Goal: Task Accomplishment & Management: Manage account settings

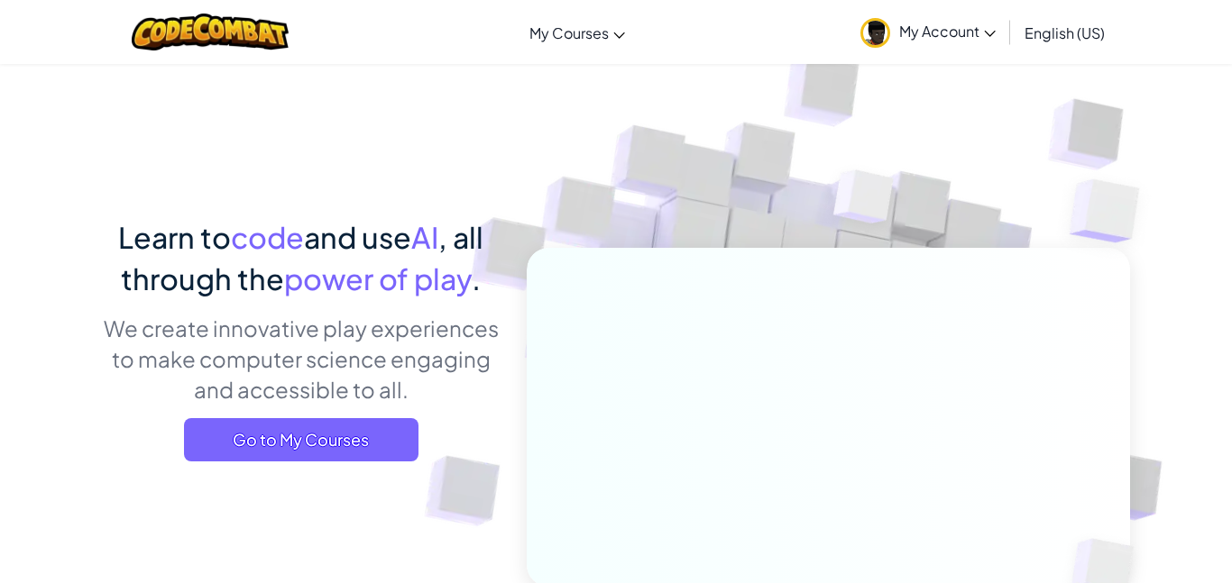
click at [914, 37] on span "My Account" at bounding box center [947, 31] width 96 height 19
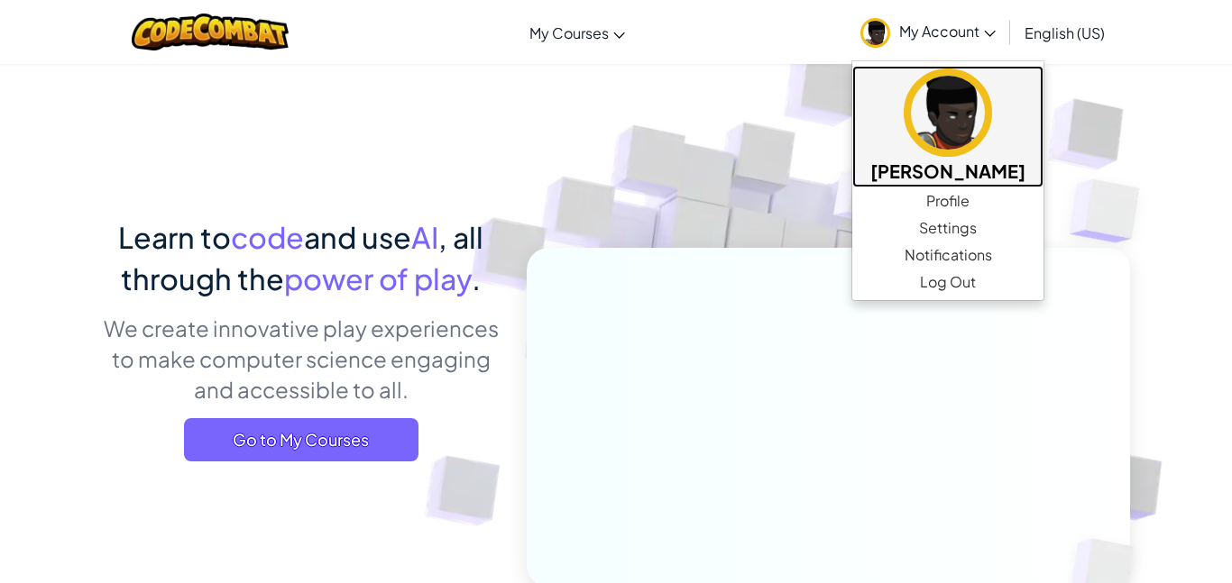
click at [920, 129] on img at bounding box center [948, 113] width 88 height 88
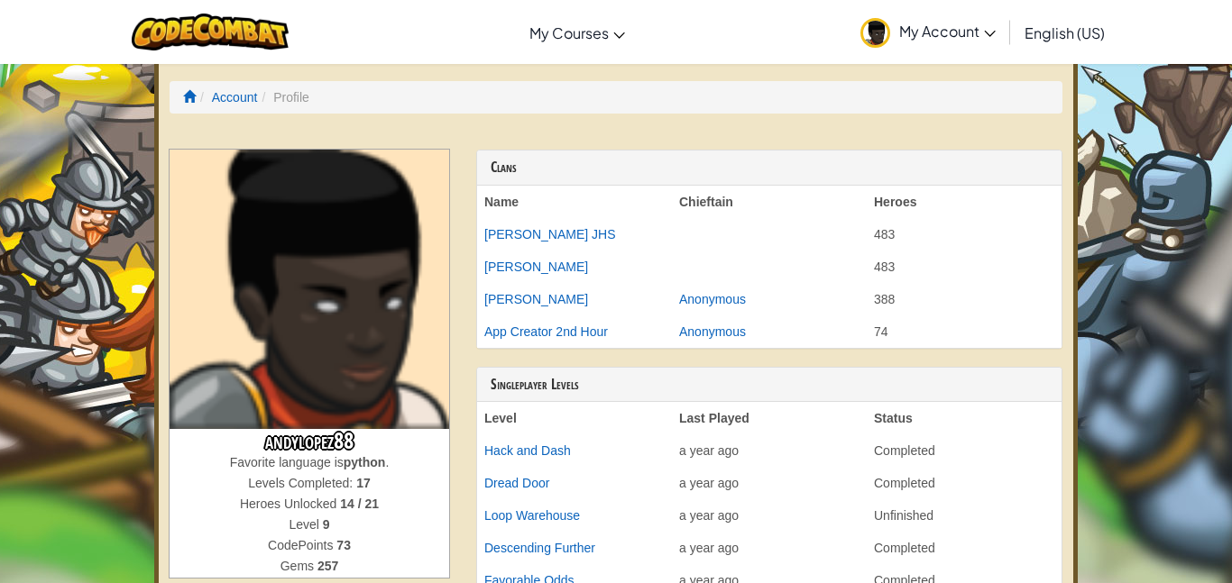
click at [286, 92] on li "Profile" at bounding box center [282, 97] width 51 height 18
click at [290, 96] on li "Profile" at bounding box center [282, 97] width 51 height 18
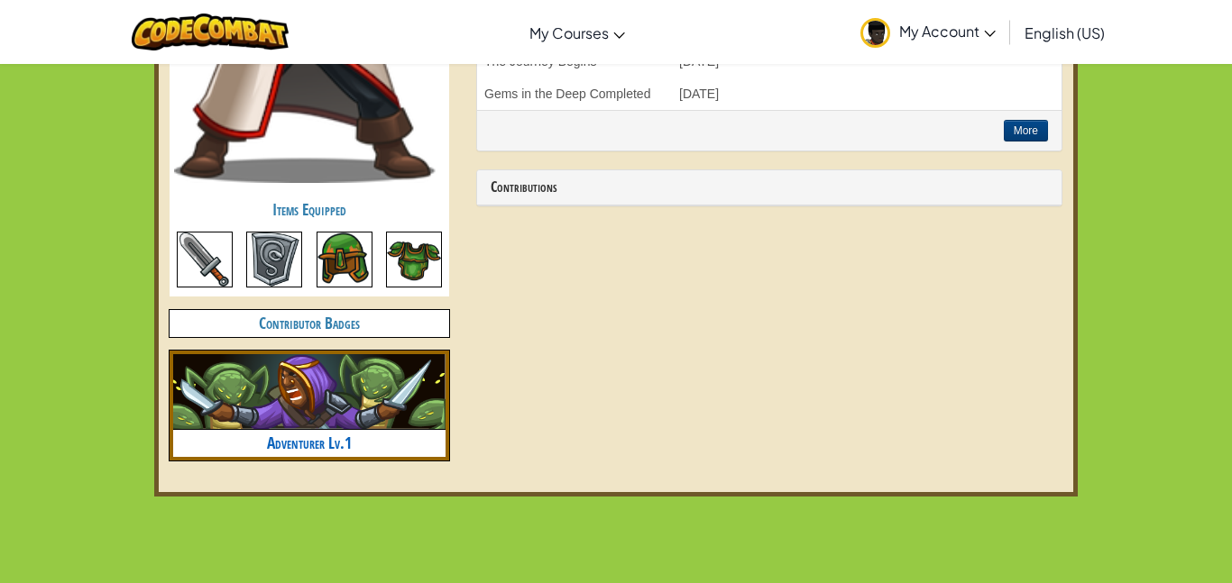
scroll to position [890, 0]
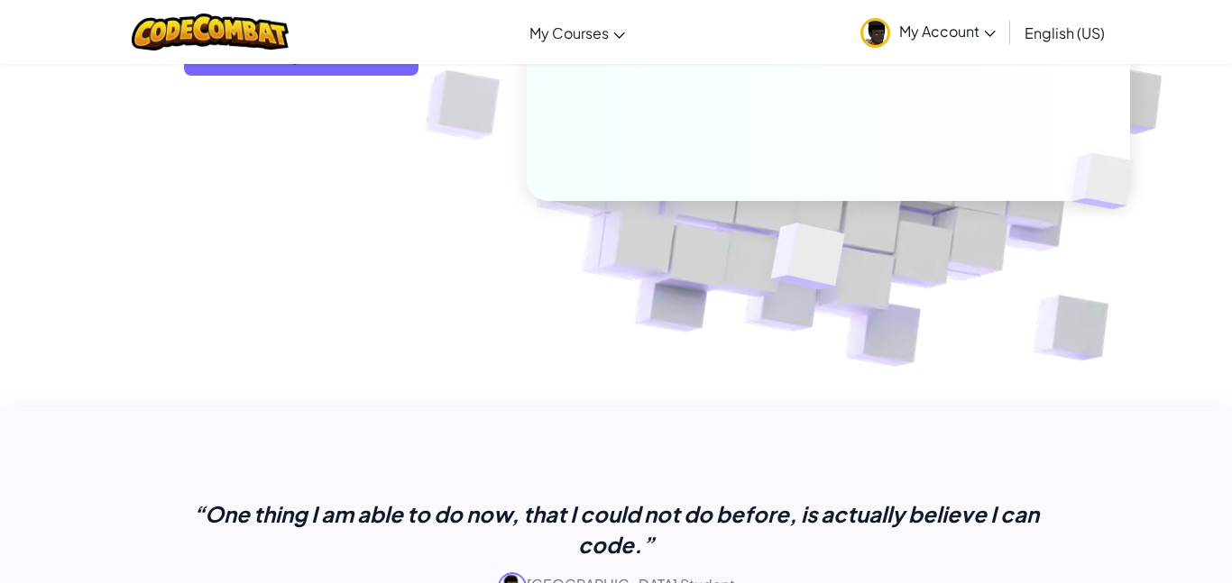
scroll to position [624, 0]
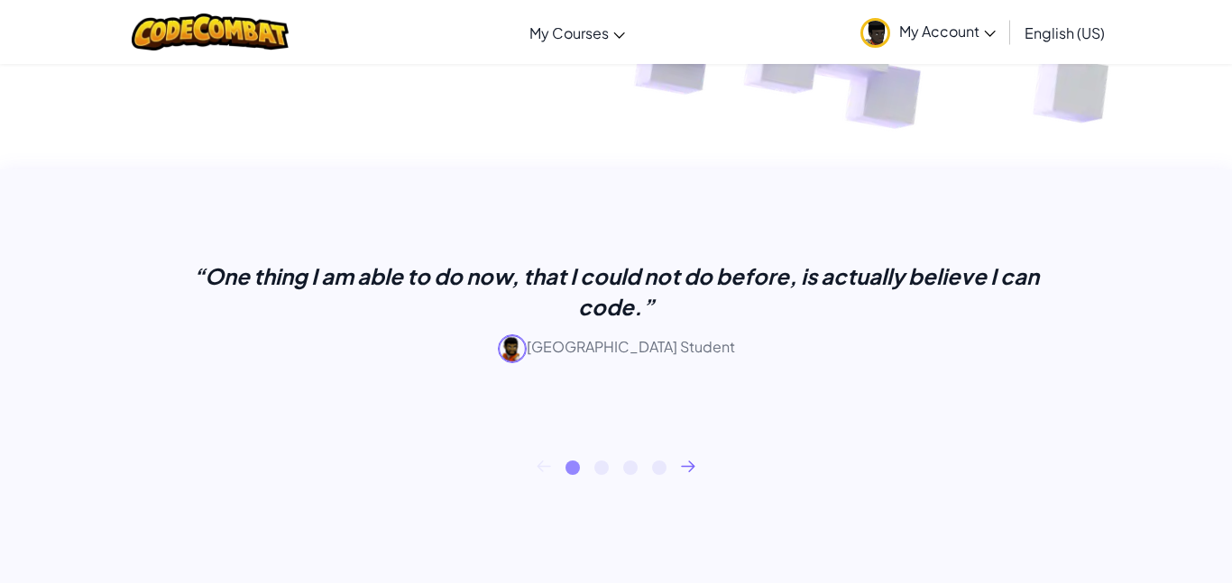
click at [691, 463] on icon at bounding box center [688, 466] width 13 height 10
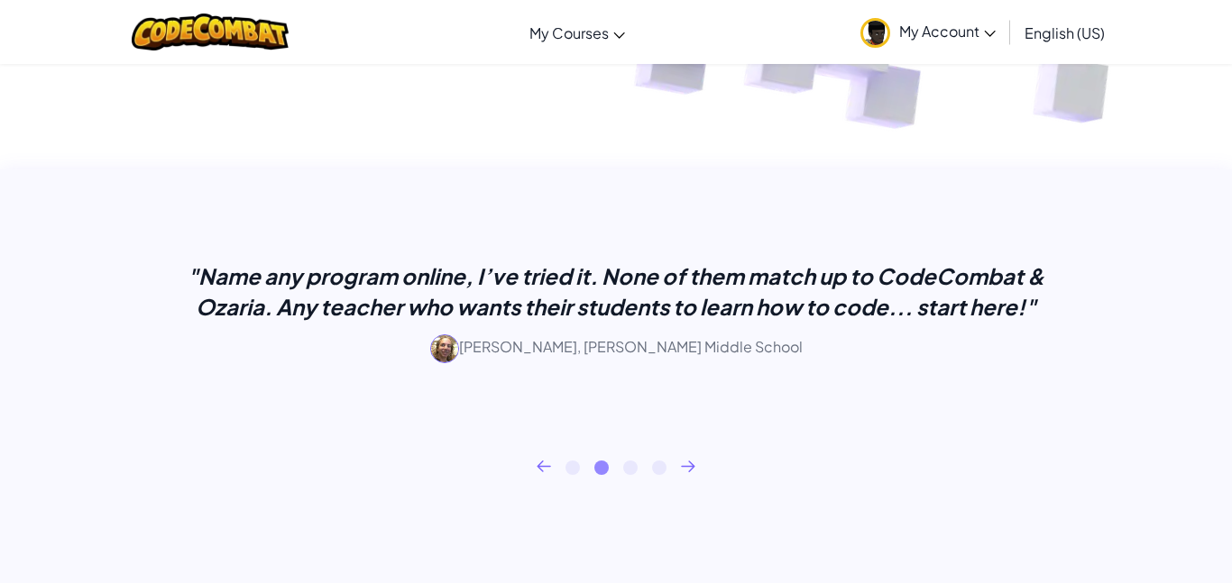
click at [688, 465] on icon at bounding box center [688, 466] width 13 height 10
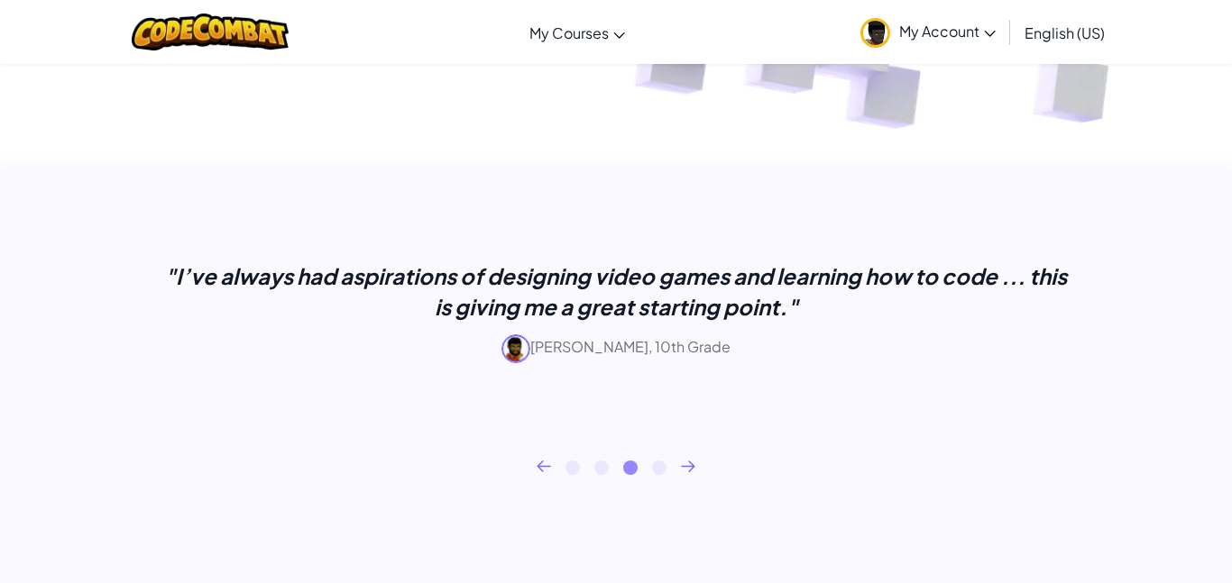
click at [688, 465] on icon at bounding box center [688, 466] width 13 height 10
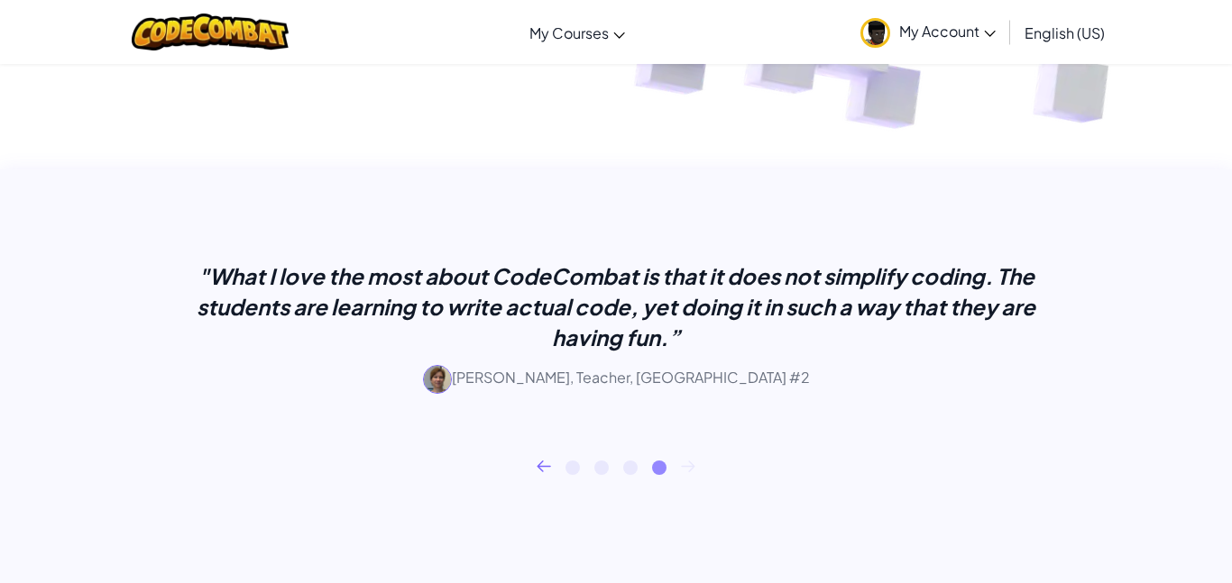
click at [688, 465] on icon at bounding box center [688, 466] width 13 height 10
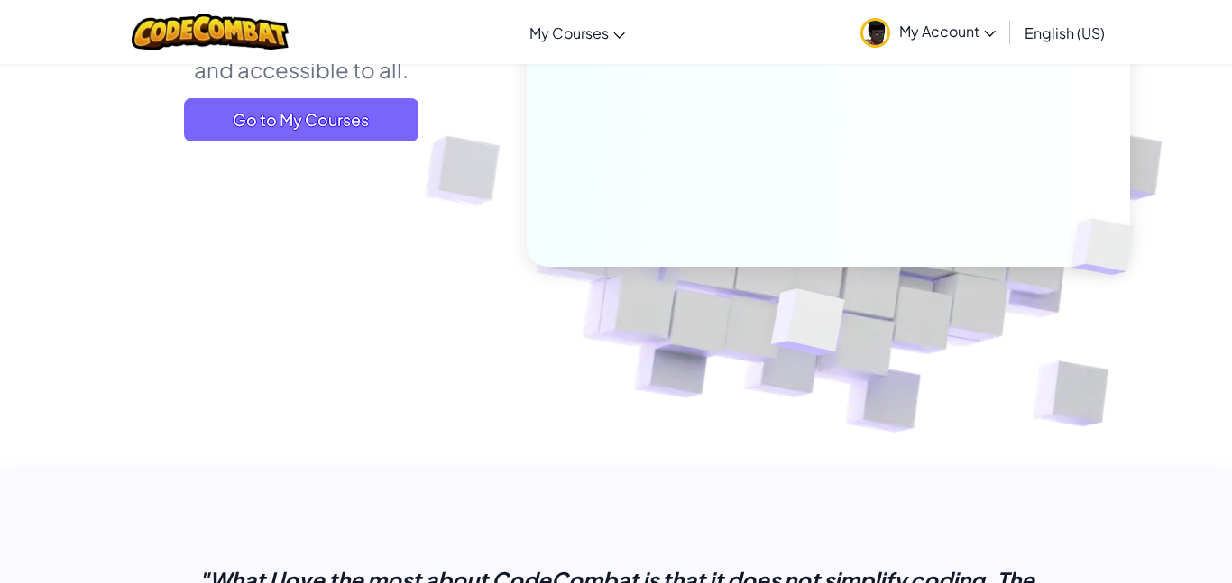
scroll to position [0, 0]
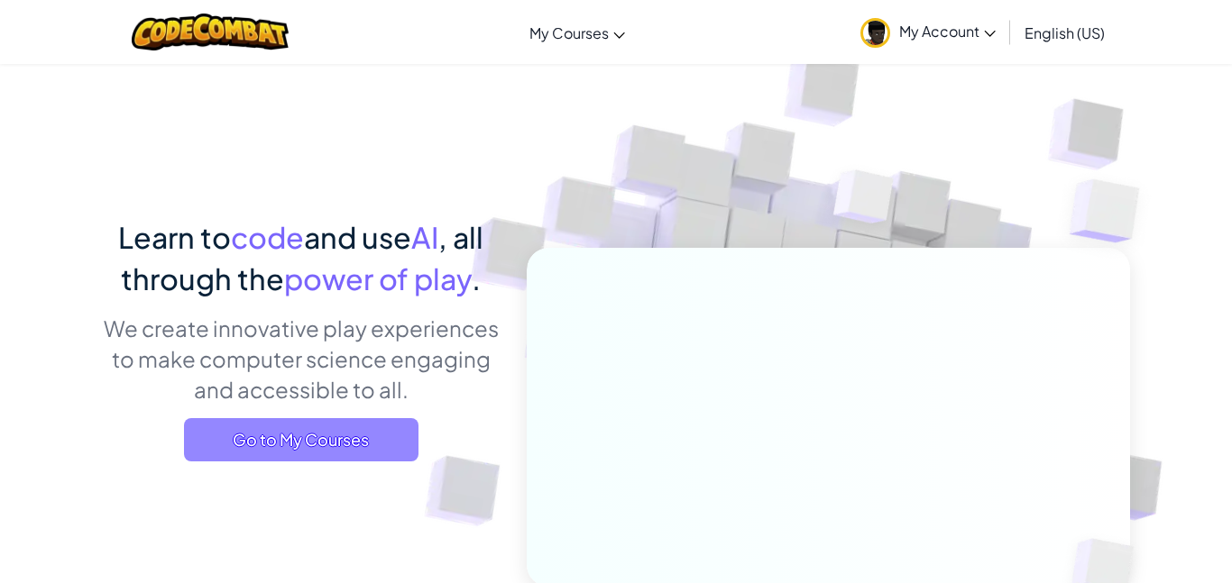
click at [337, 436] on span "Go to My Courses" at bounding box center [301, 439] width 234 height 43
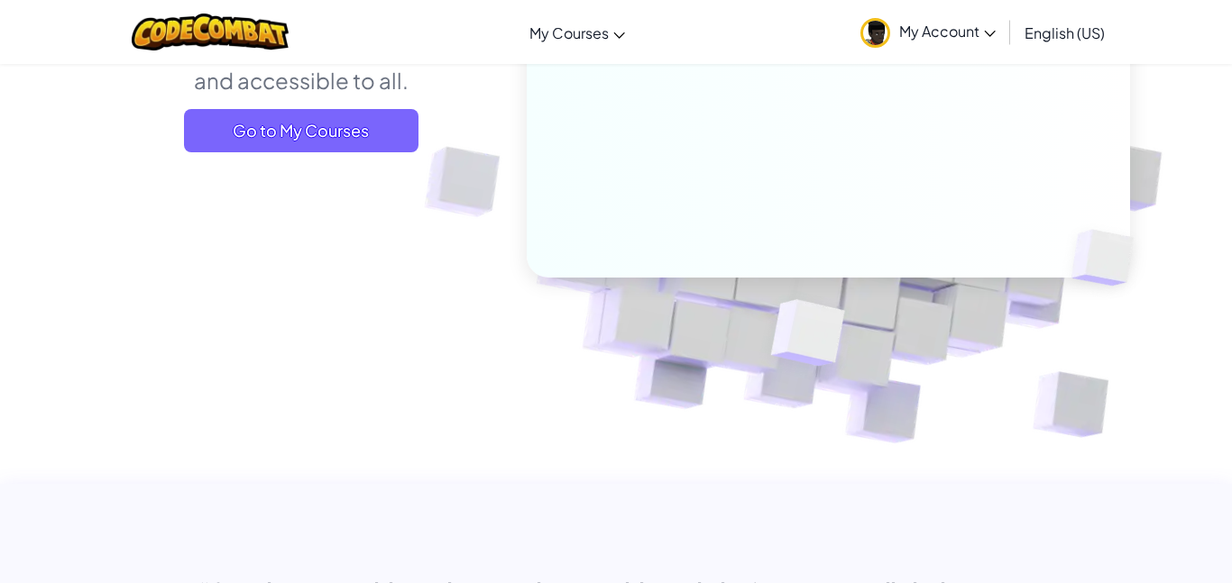
scroll to position [326, 0]
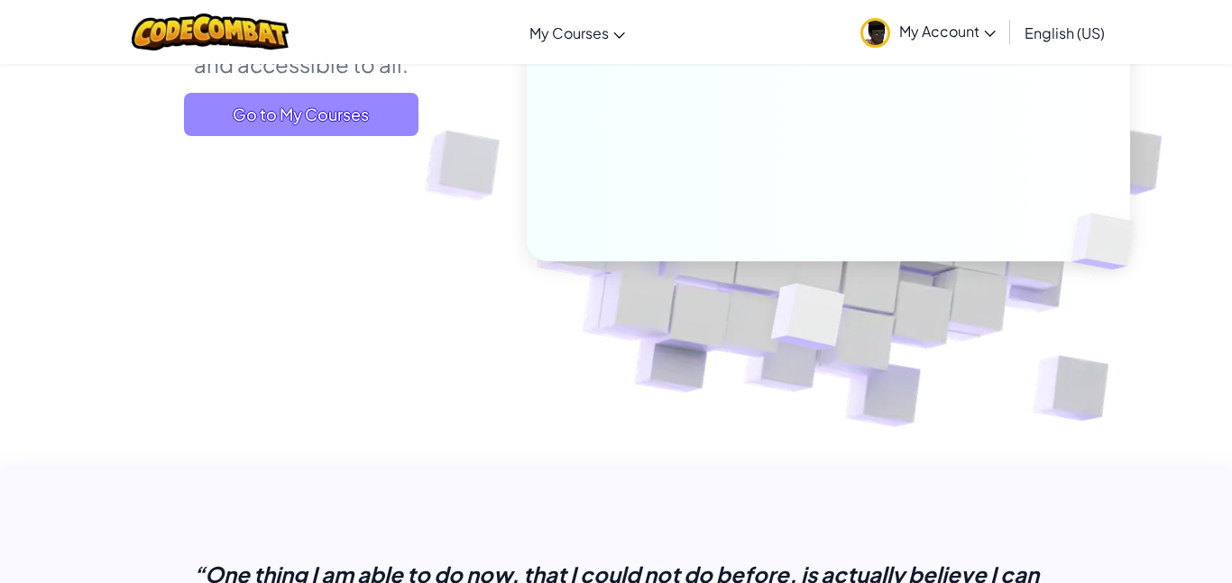
click at [356, 105] on span "Go to My Courses" at bounding box center [301, 114] width 234 height 43
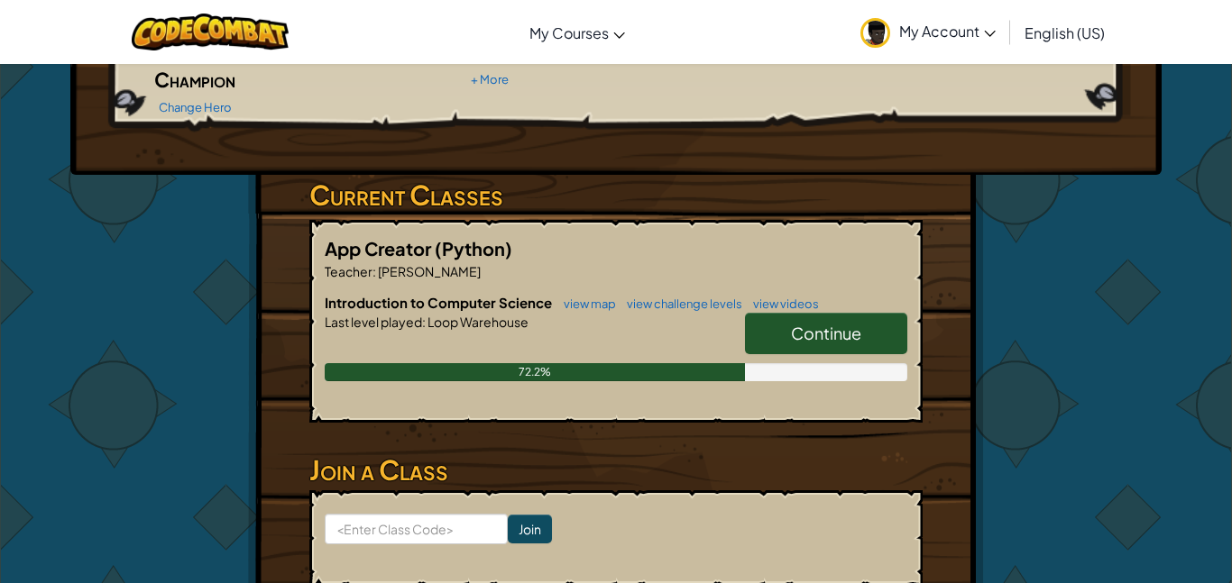
scroll to position [226, 0]
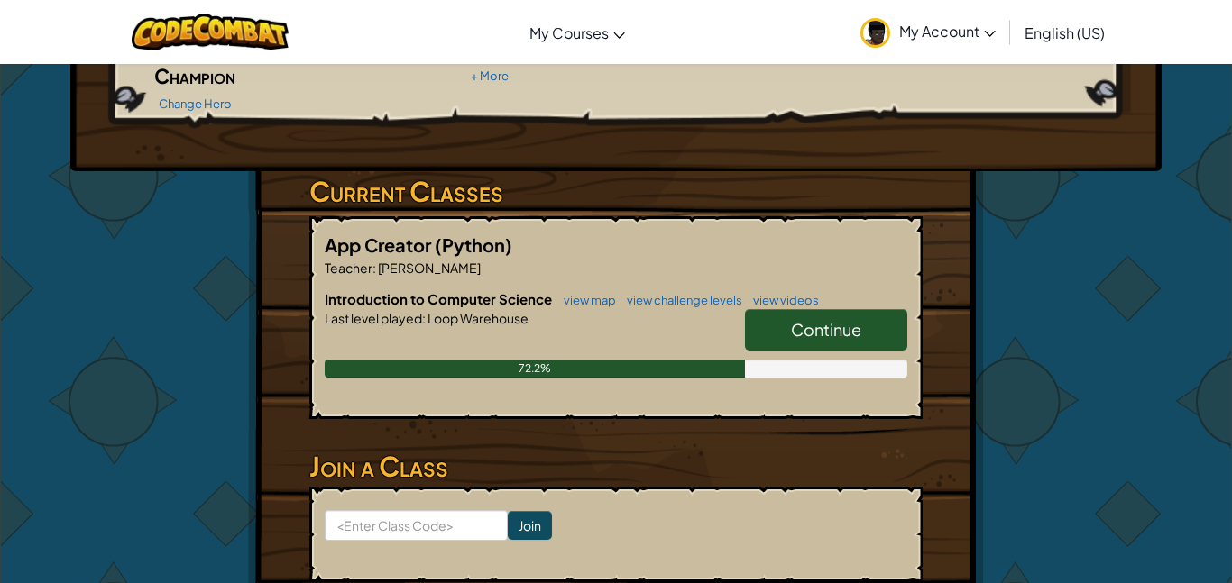
click at [985, 22] on span "My Account" at bounding box center [947, 31] width 96 height 19
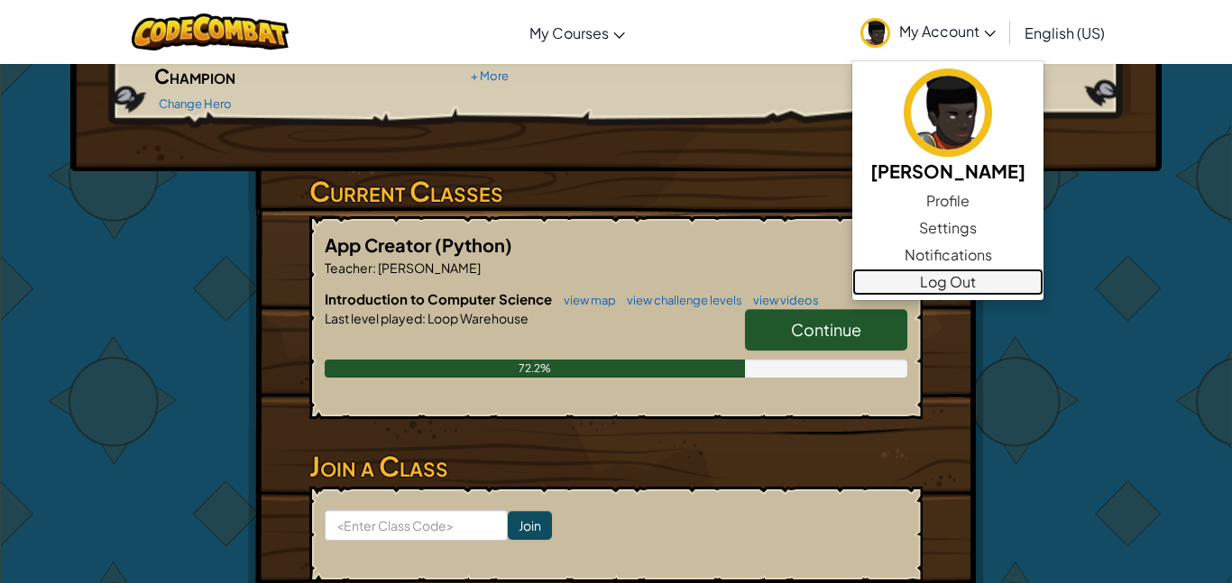
click at [942, 284] on link "Log Out" at bounding box center [947, 282] width 191 height 27
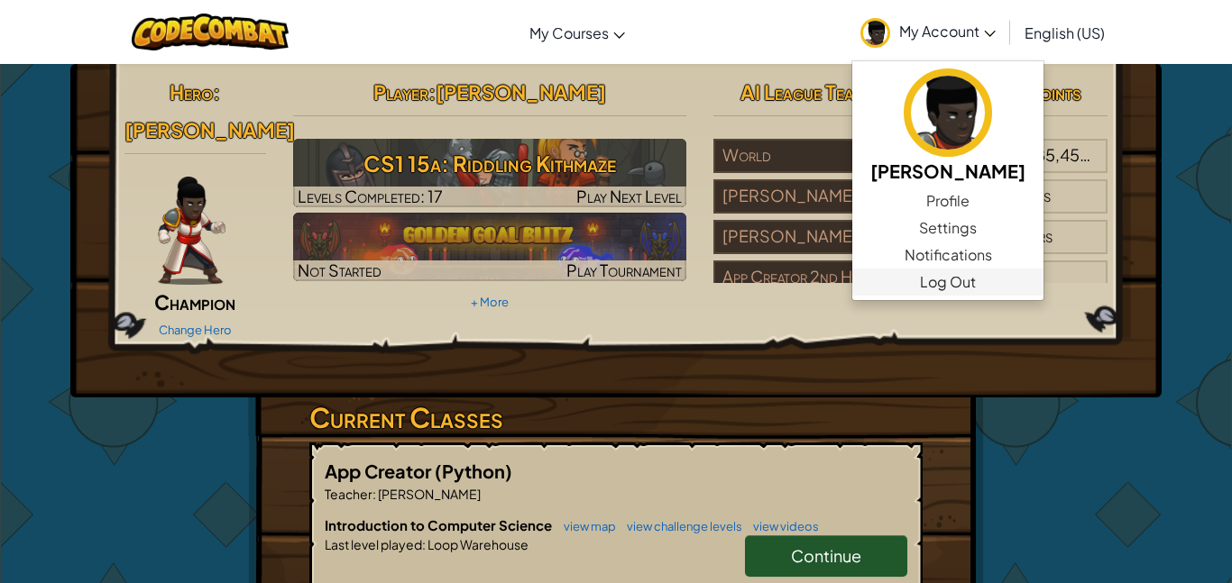
click at [942, 284] on div "Hero : [PERSON_NAME] Change Hero Player : [PERSON_NAME] CS1 15a: Riddling Kithm…" at bounding box center [616, 208] width 1010 height 271
